Goal: Task Accomplishment & Management: Use online tool/utility

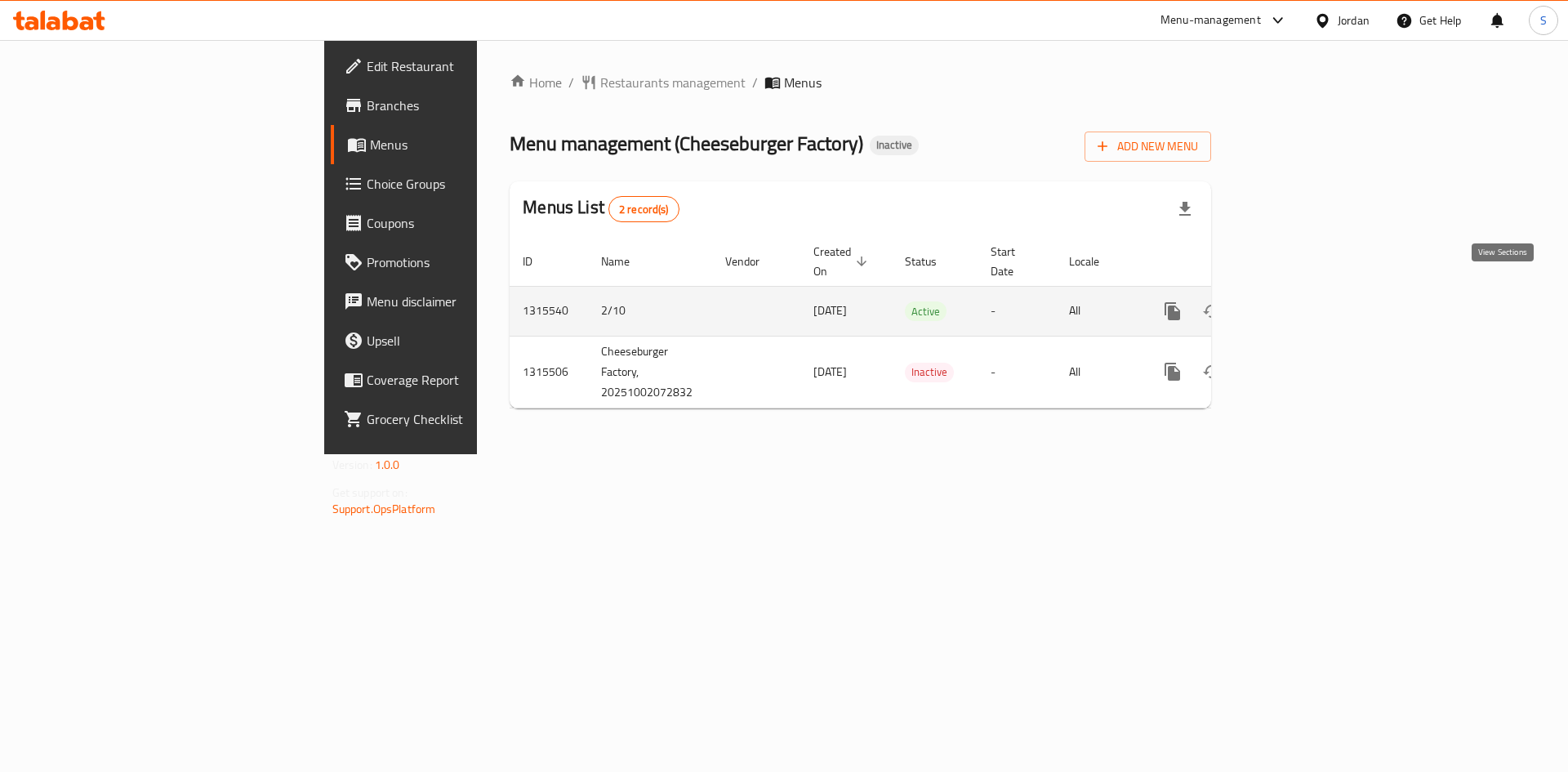
click at [1300, 301] on icon "enhanced table" at bounding box center [1290, 311] width 20 height 20
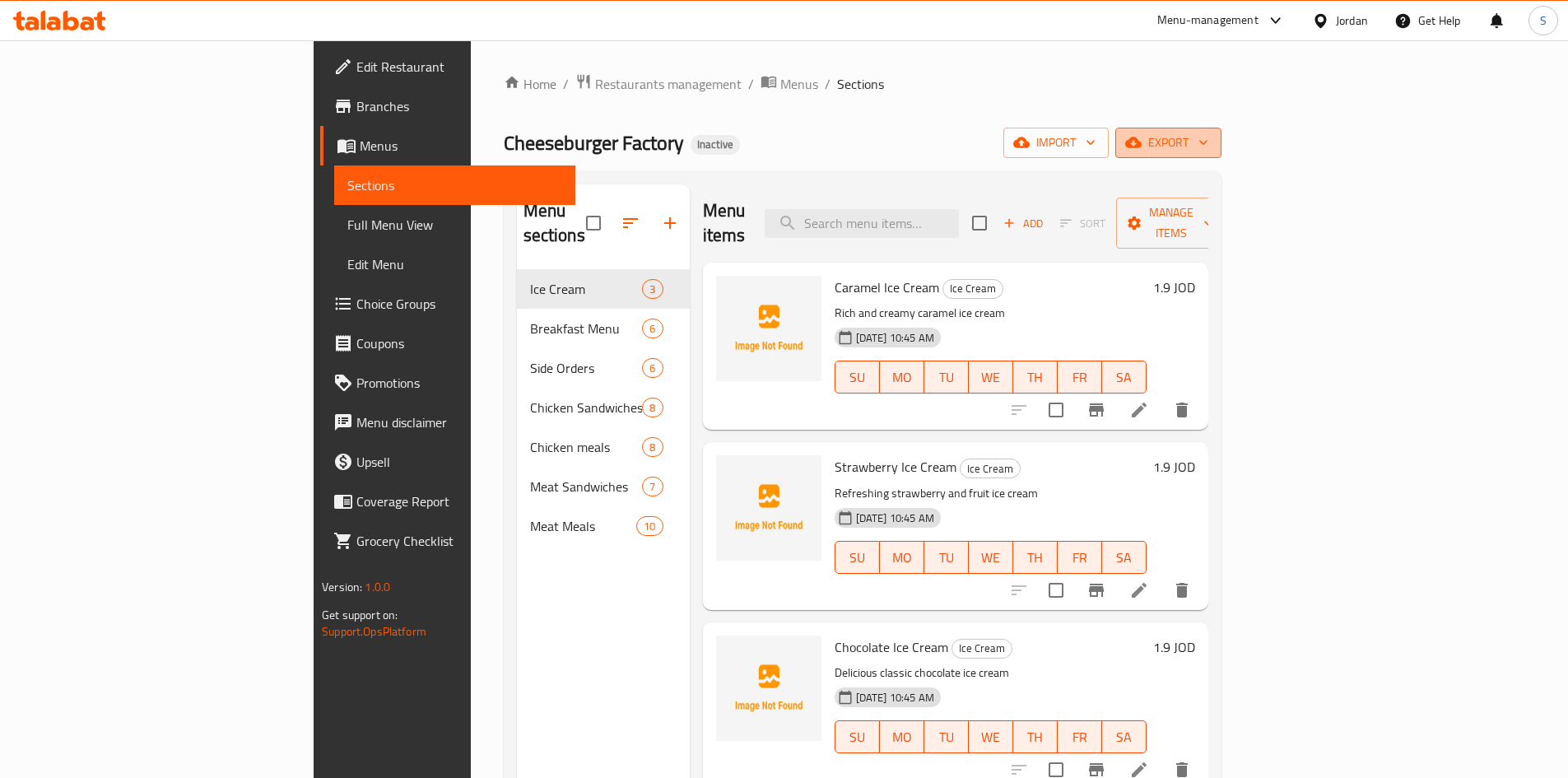
click at [1208, 135] on span "export" at bounding box center [1168, 142] width 80 height 20
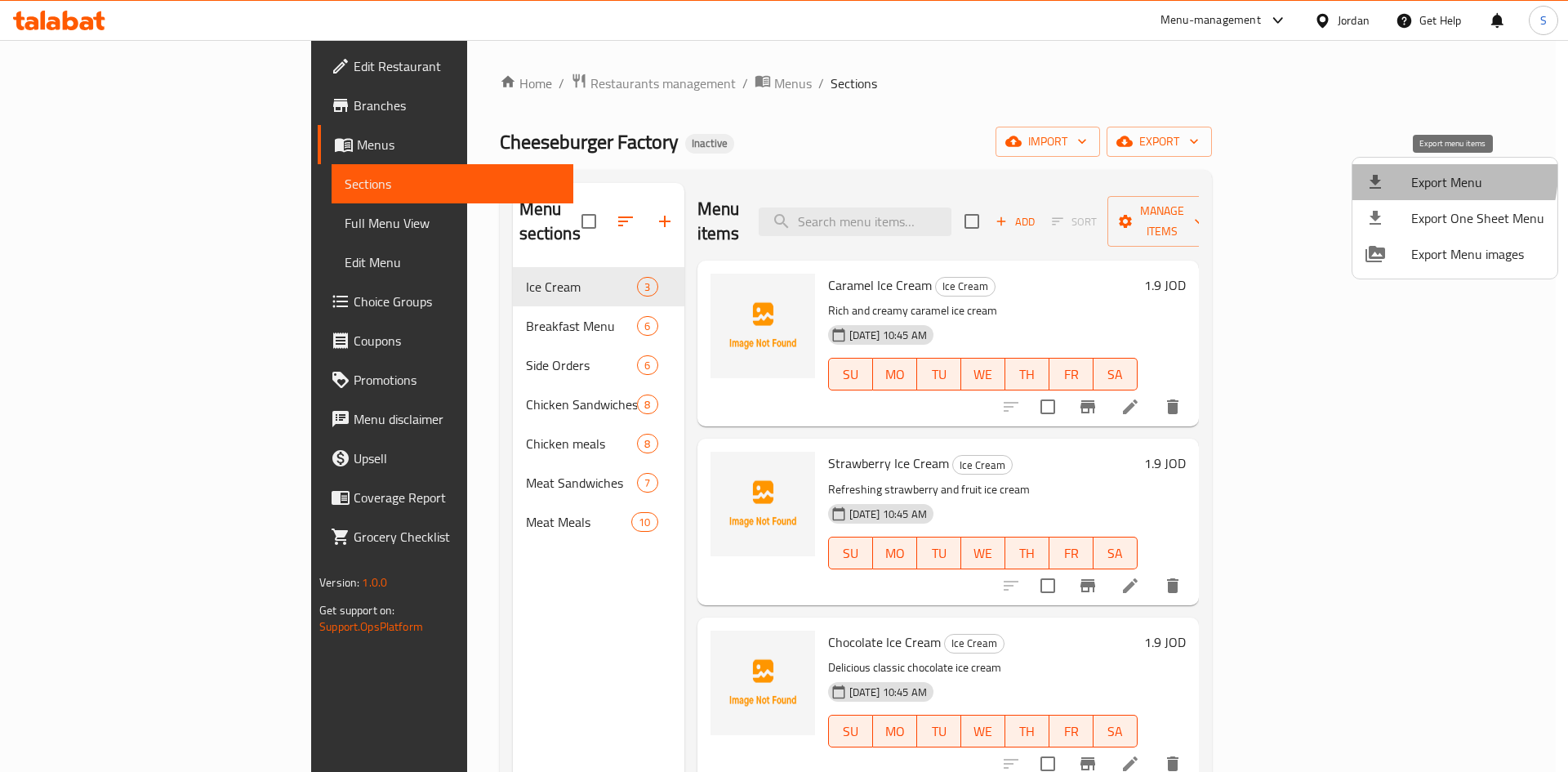
click at [1399, 171] on li "Export Menu" at bounding box center [1455, 182] width 205 height 36
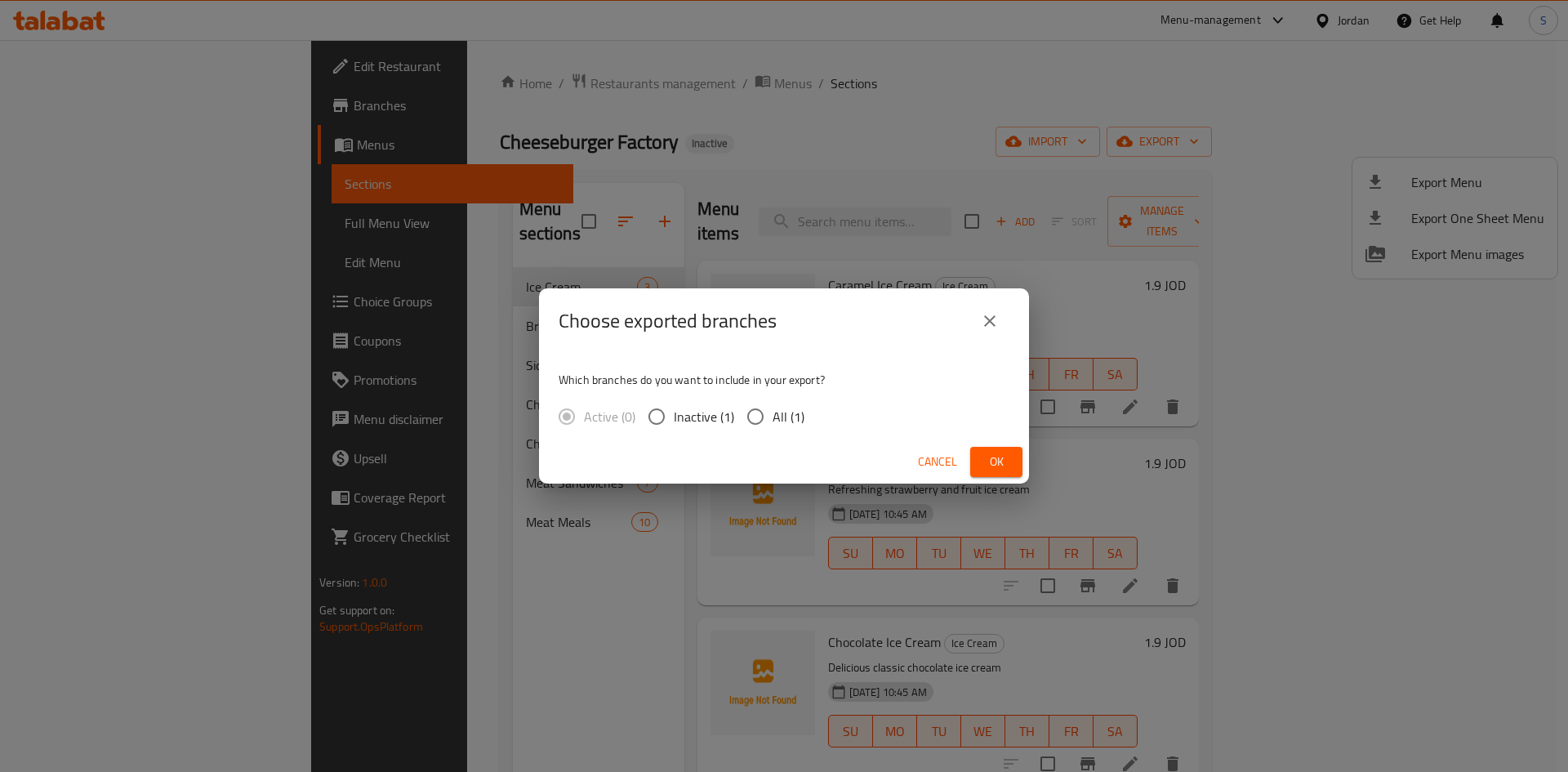
click at [767, 411] on input "All (1)" at bounding box center [755, 416] width 34 height 34
radio input "true"
click at [993, 460] on span "Ok" at bounding box center [995, 461] width 26 height 20
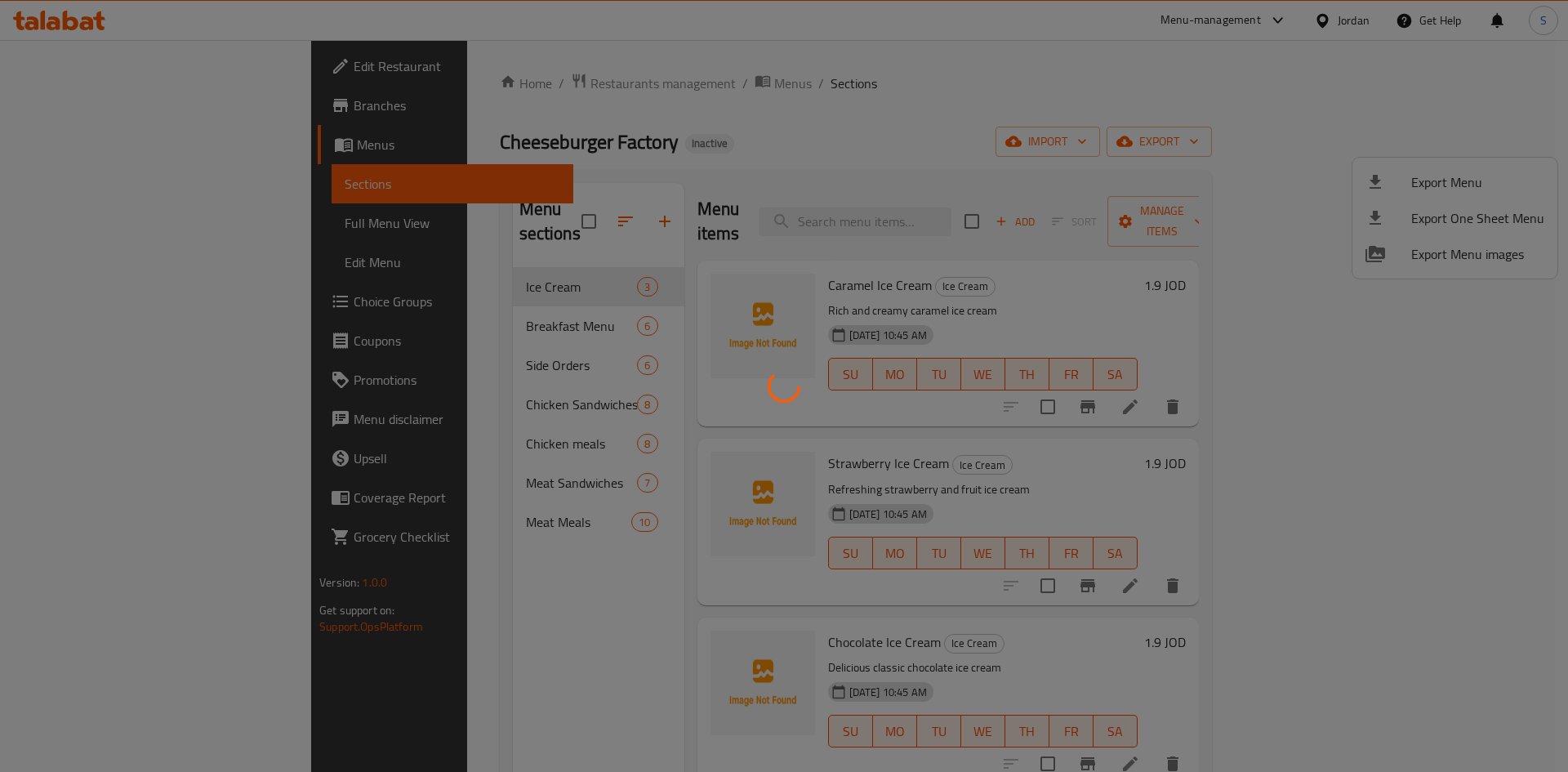
click at [103, 234] on div at bounding box center [784, 386] width 1568 height 772
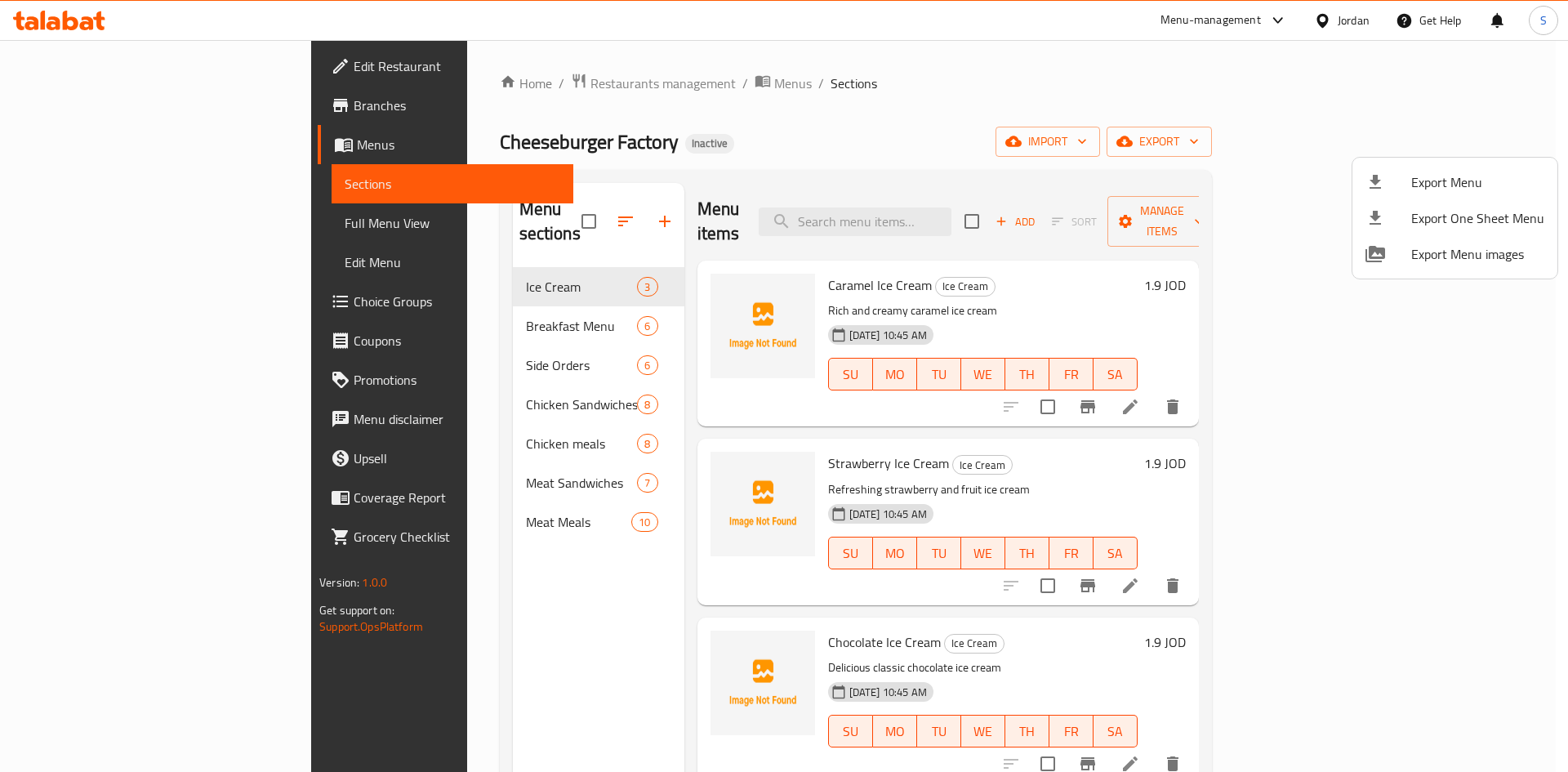
click at [87, 235] on div at bounding box center [784, 386] width 1568 height 772
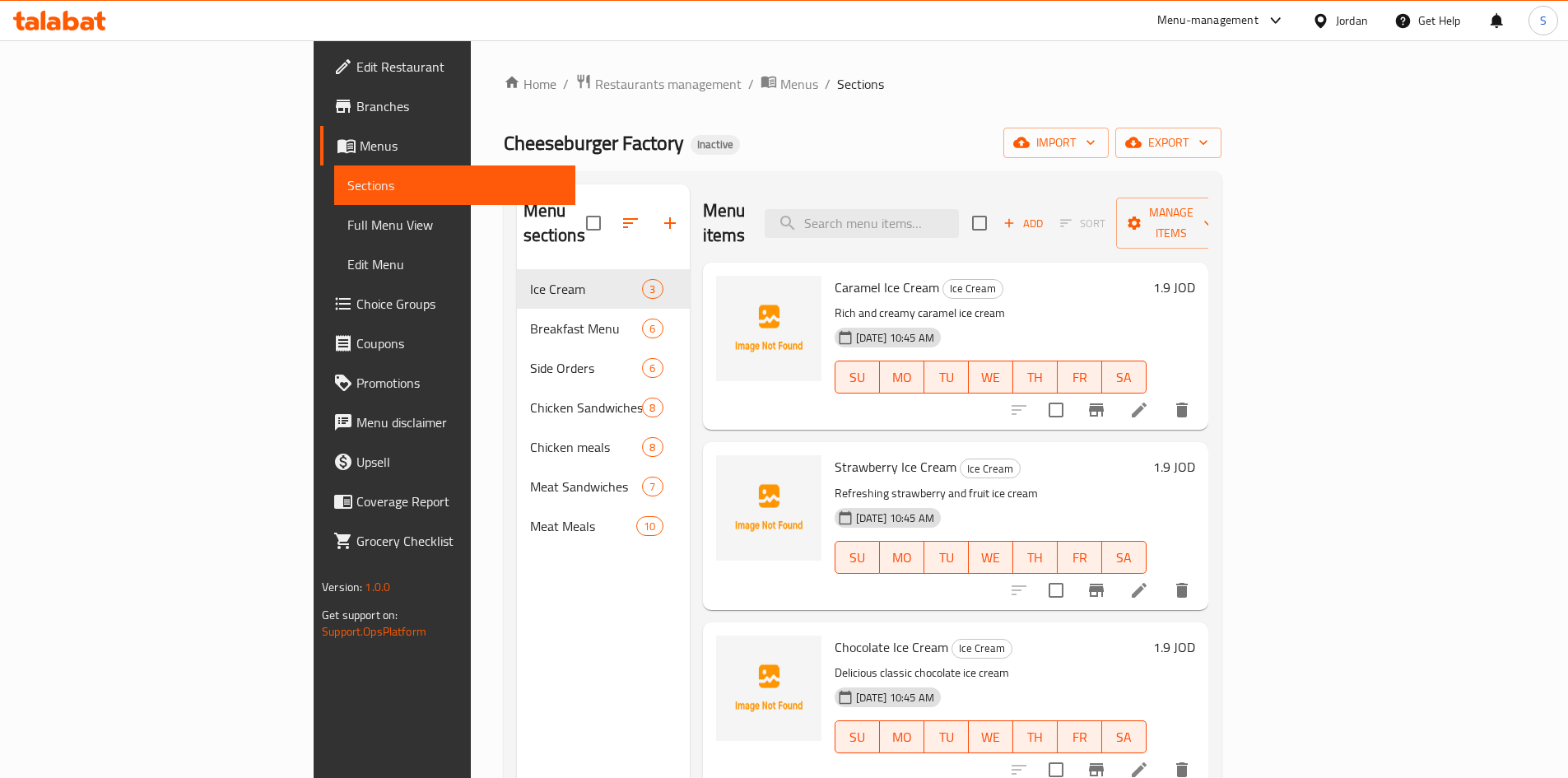
click at [348, 231] on span "Full Menu View" at bounding box center [455, 225] width 215 height 20
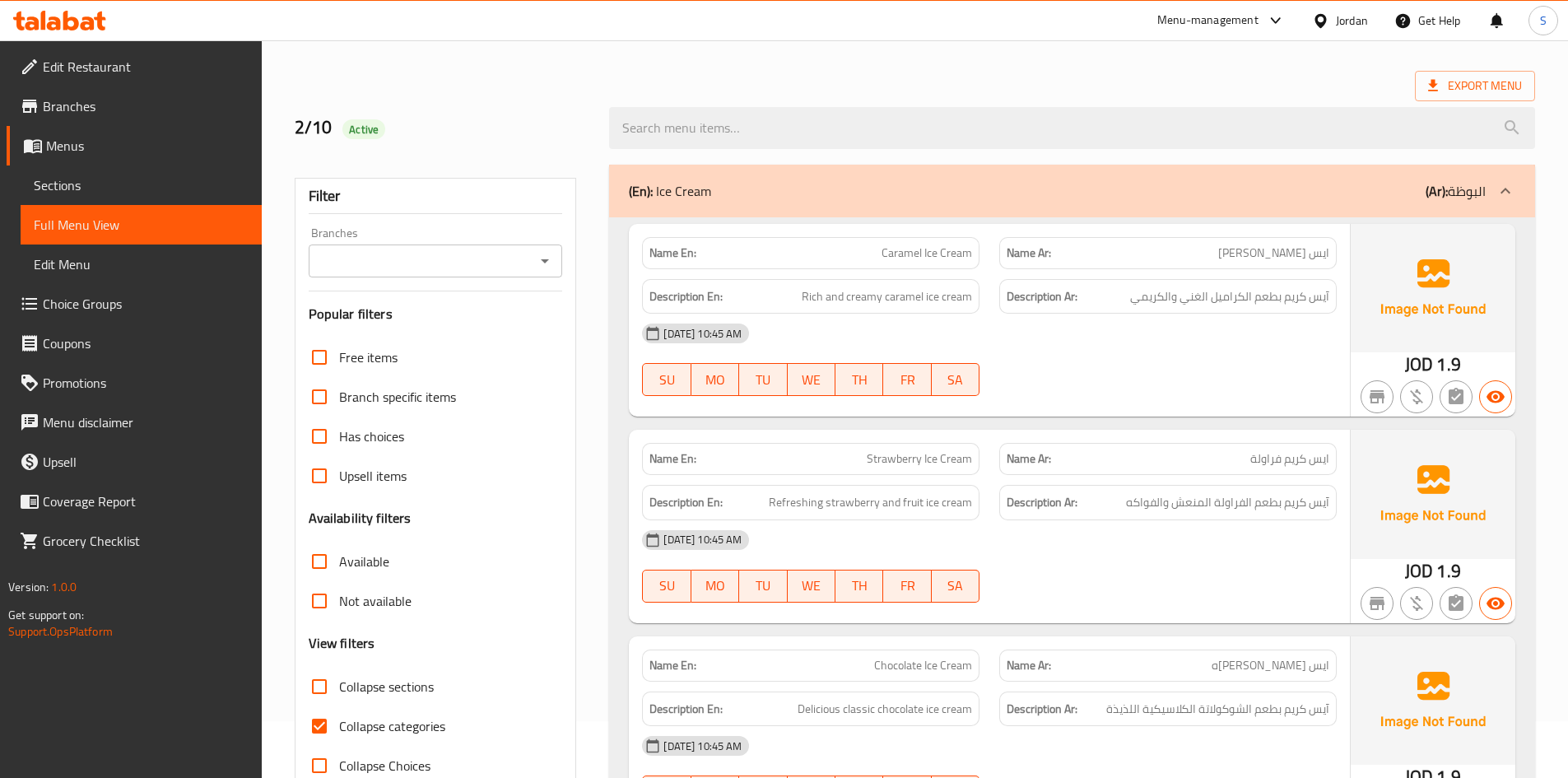
scroll to position [247, 0]
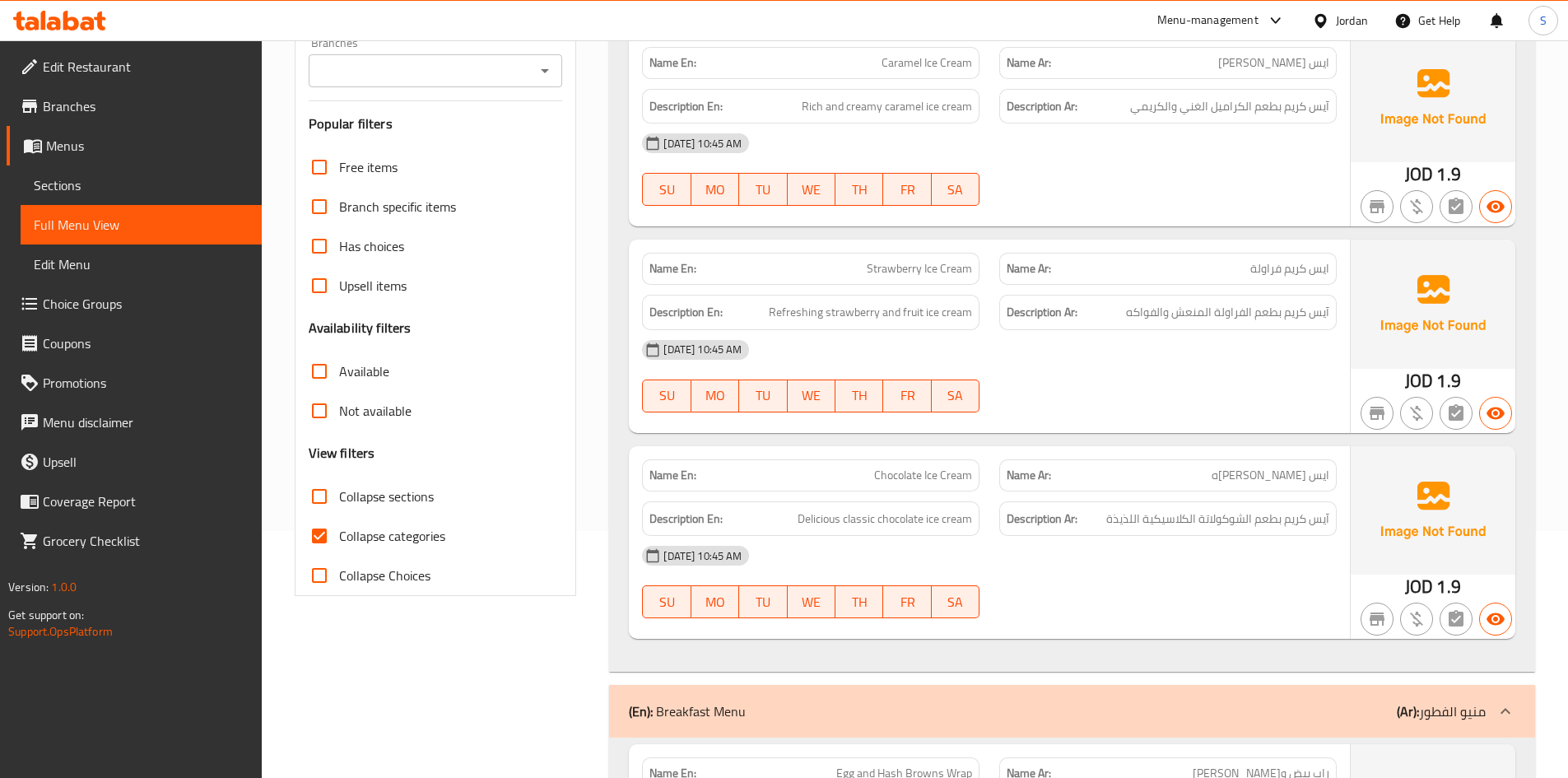
click at [354, 530] on span "Collapse categories" at bounding box center [392, 536] width 107 height 20
click at [339, 530] on input "Collapse categories" at bounding box center [319, 535] width 39 height 39
checkbox input "false"
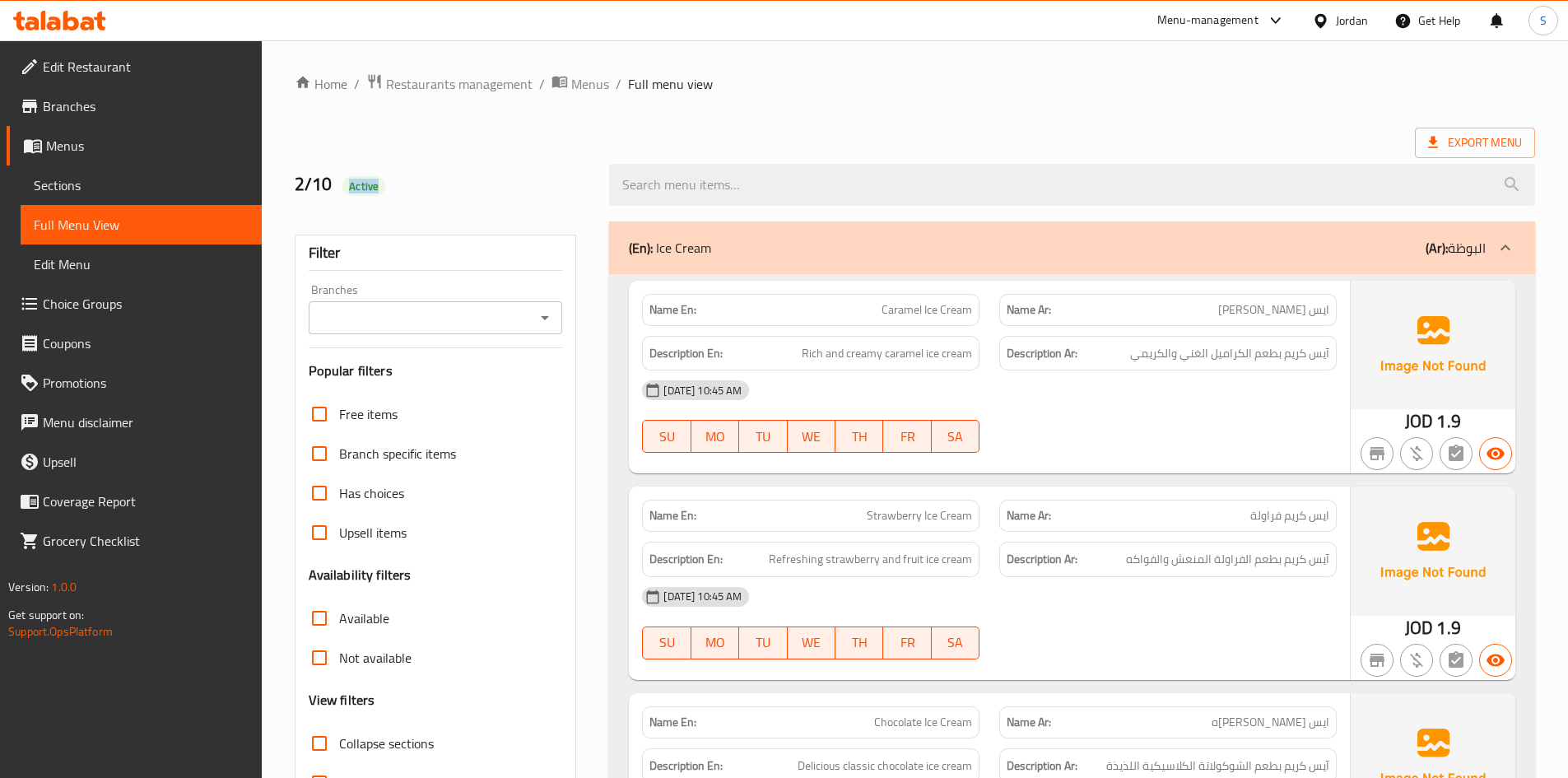
drag, startPoint x: 349, startPoint y: 186, endPoint x: 410, endPoint y: 196, distance: 61.8
click at [410, 196] on h2 "2/10 Active" at bounding box center [443, 184] width 296 height 25
copy span "Active"
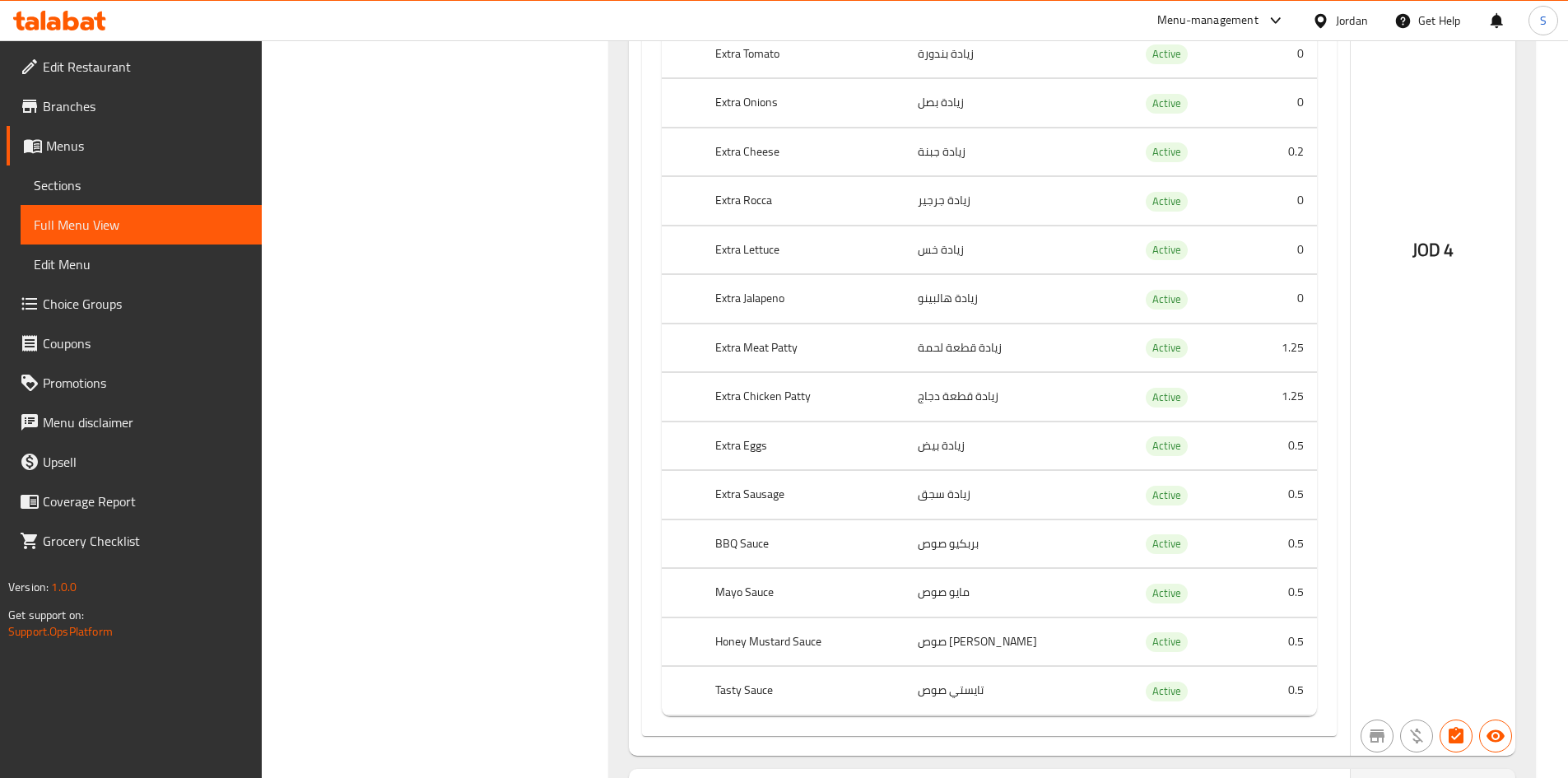
scroll to position [6222, 0]
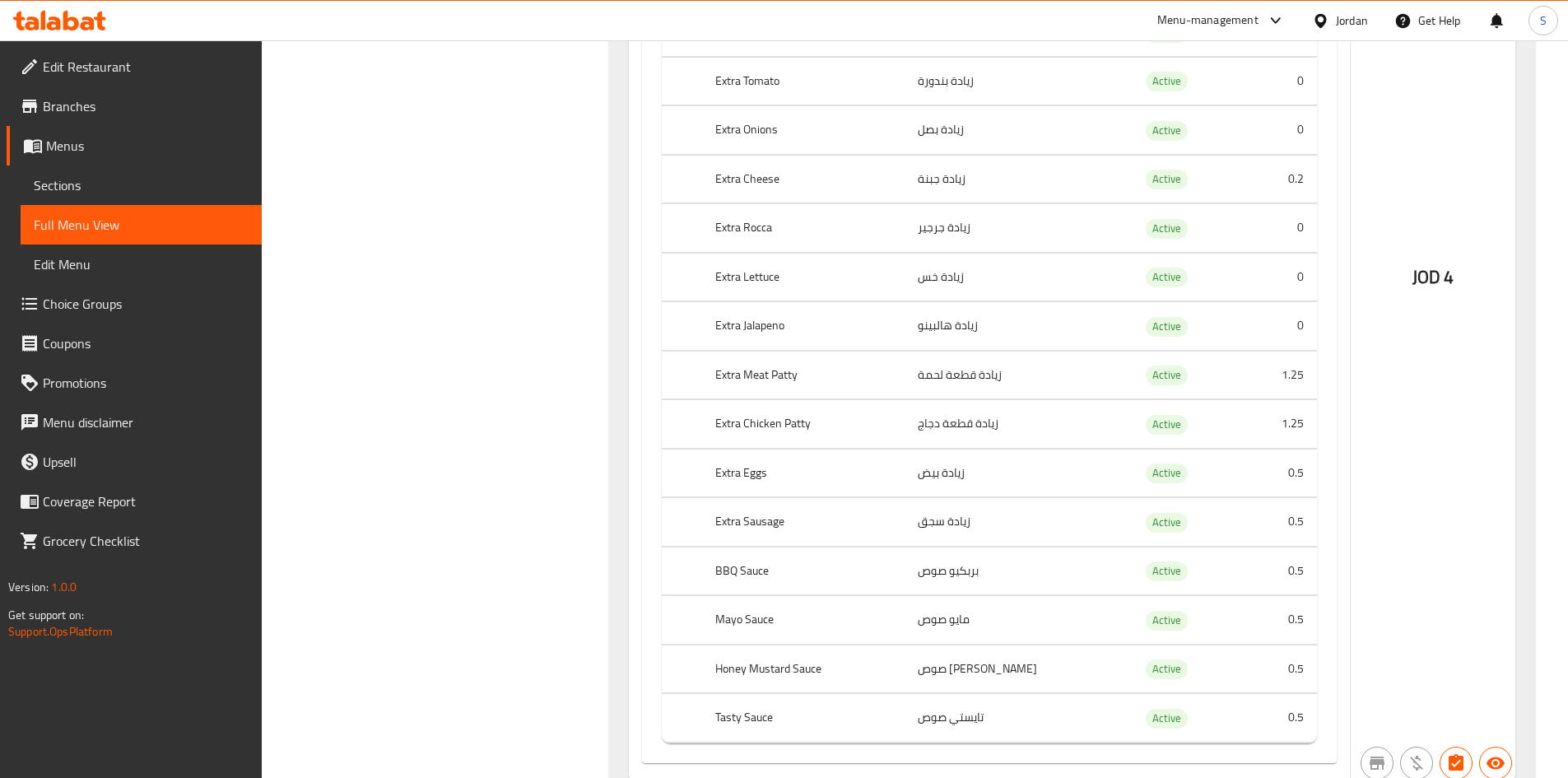
drag, startPoint x: 504, startPoint y: 111, endPoint x: 505, endPoint y: 55, distance: 56.0
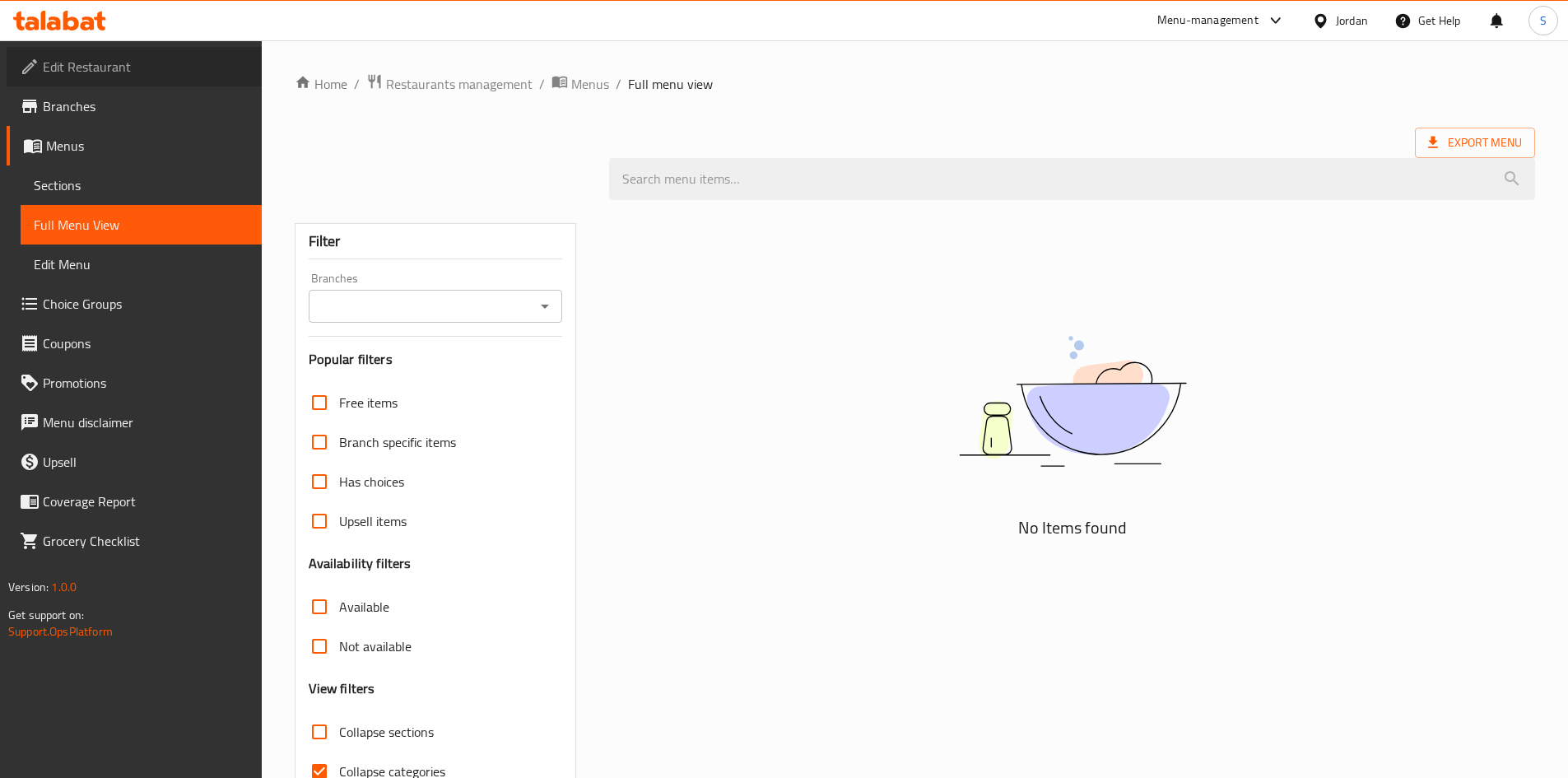
click at [120, 51] on link "Edit Restaurant" at bounding box center [134, 66] width 255 height 39
